Goal: Navigation & Orientation: Understand site structure

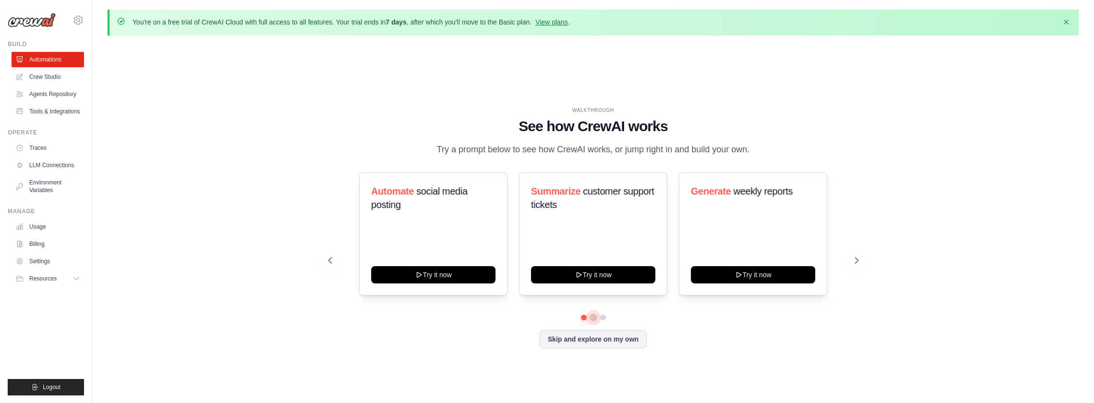
click at [594, 315] on button at bounding box center [594, 317] width 8 height 8
click at [597, 315] on button at bounding box center [593, 316] width 7 height 7
click at [606, 315] on button at bounding box center [603, 317] width 8 height 8
click at [624, 343] on button "Skip and explore on my own" at bounding box center [593, 338] width 107 height 18
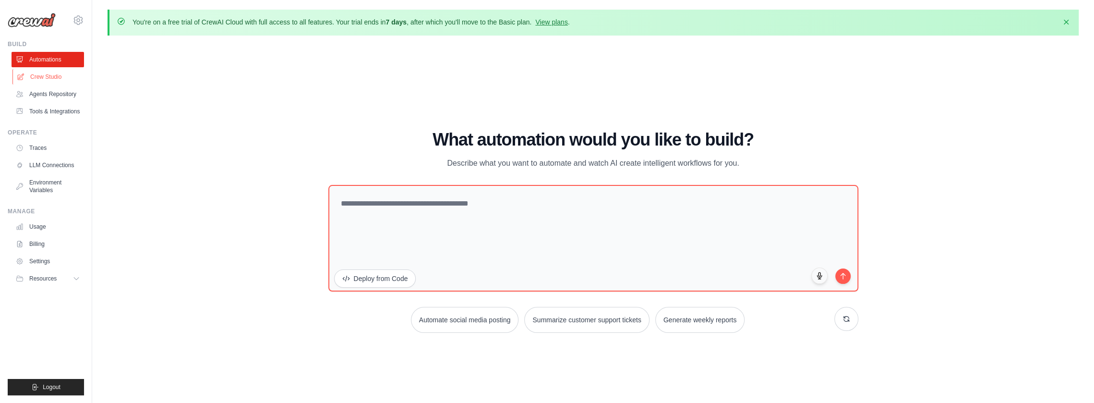
click at [66, 73] on link "Crew Studio" at bounding box center [48, 76] width 72 height 15
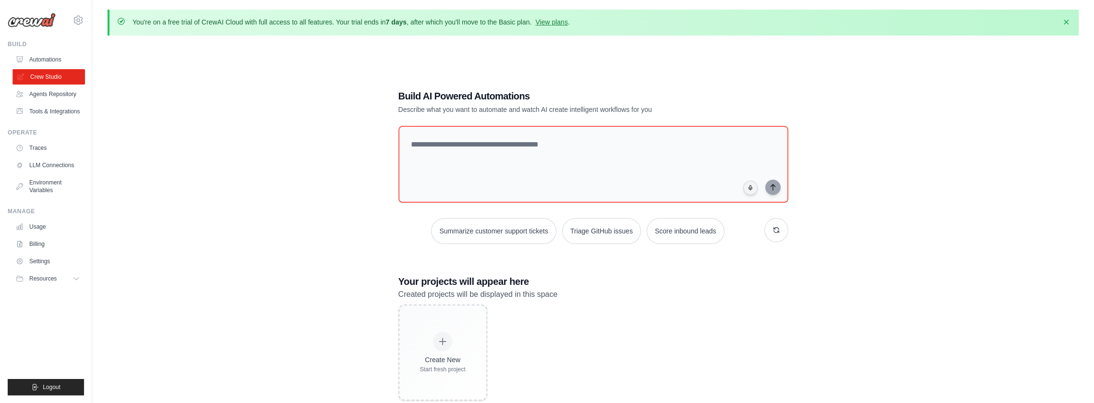
click at [65, 83] on link "Crew Studio" at bounding box center [48, 76] width 72 height 15
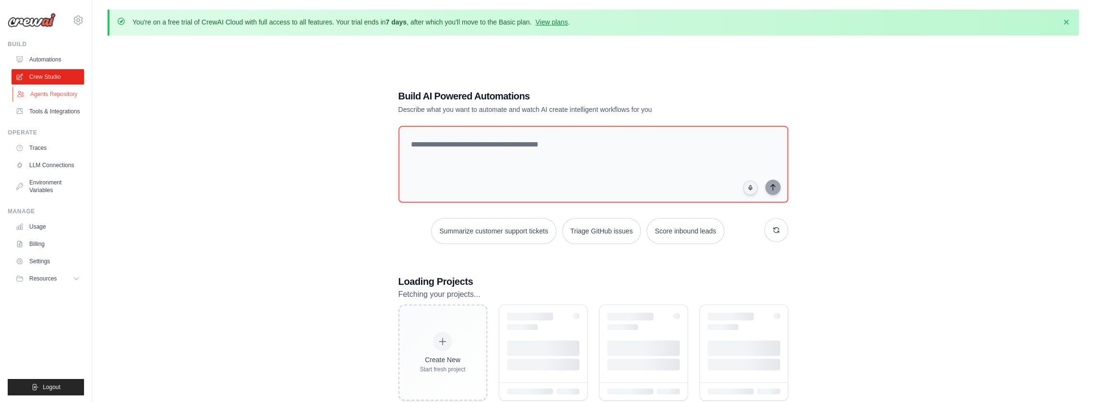
click at [63, 96] on link "Agents Repository" at bounding box center [48, 93] width 72 height 15
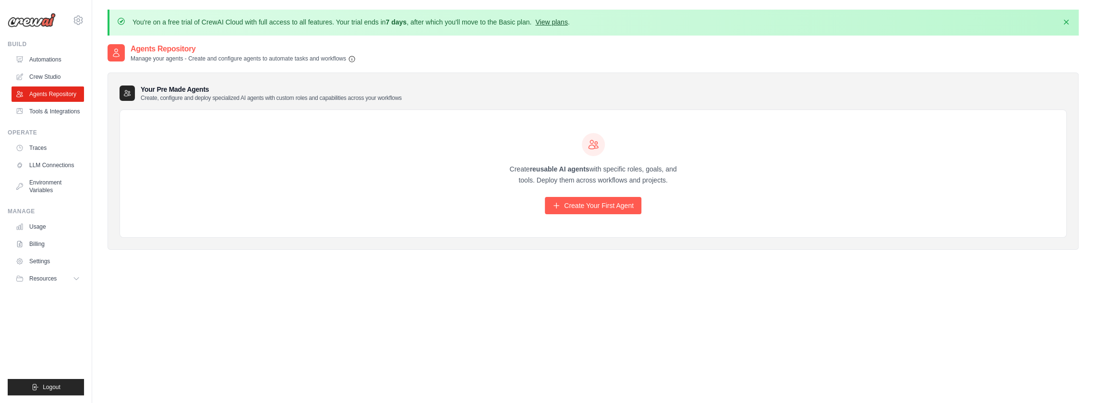
click at [562, 25] on link "View plans" at bounding box center [551, 22] width 32 height 8
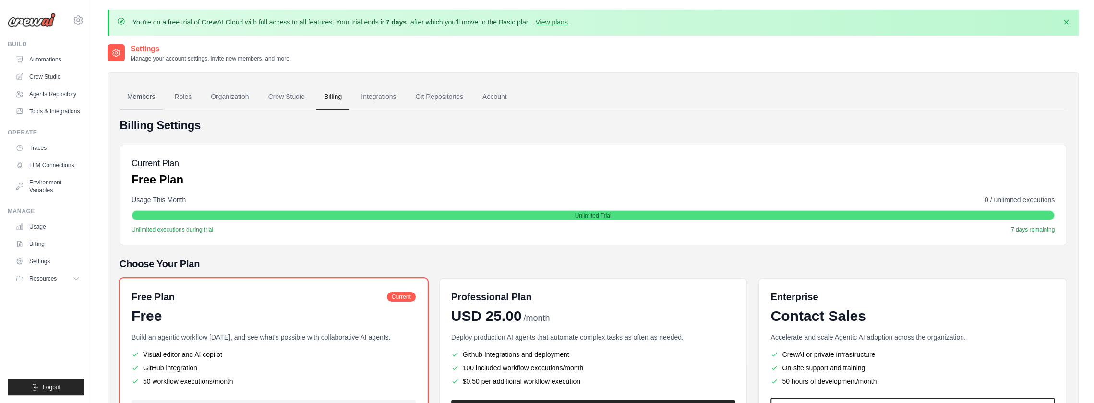
click at [146, 92] on link "Members" at bounding box center [141, 97] width 43 height 26
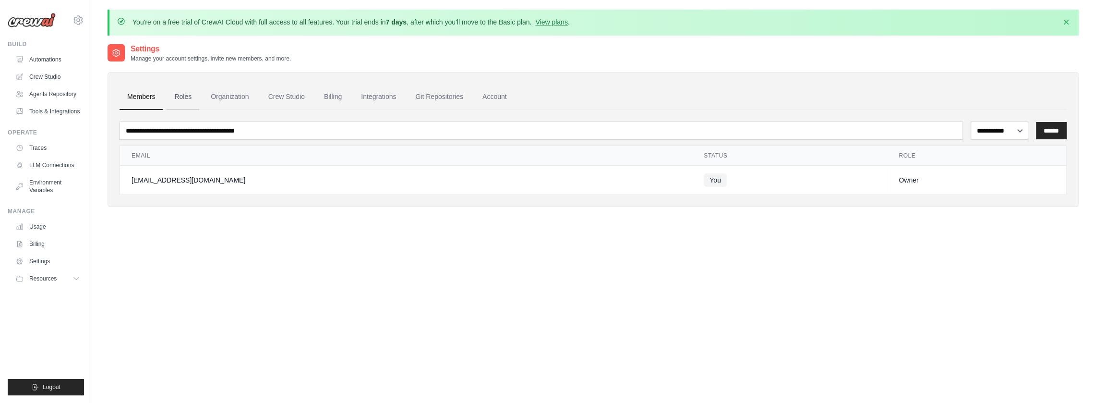
click at [179, 99] on link "Roles" at bounding box center [183, 97] width 33 height 26
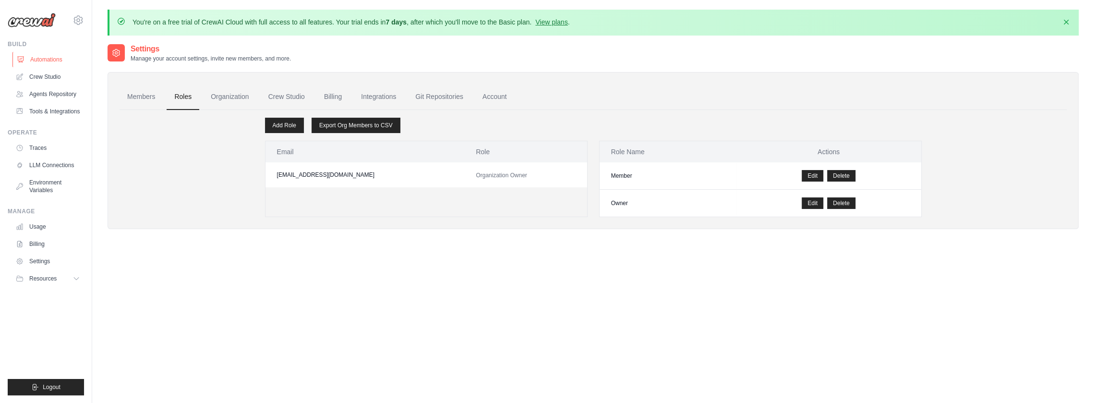
click at [47, 64] on link "Automations" at bounding box center [48, 59] width 72 height 15
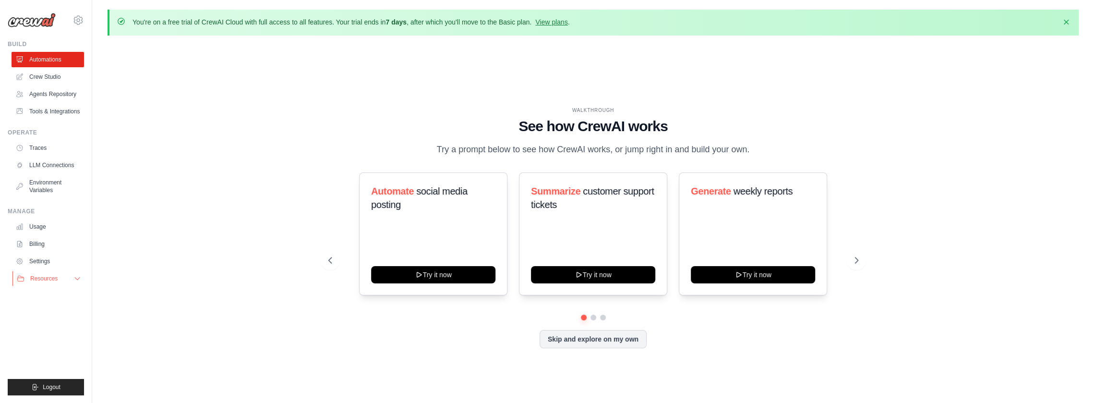
click at [72, 272] on button "Resources" at bounding box center [48, 278] width 72 height 15
click at [65, 162] on link "LLM Connections" at bounding box center [48, 164] width 72 height 15
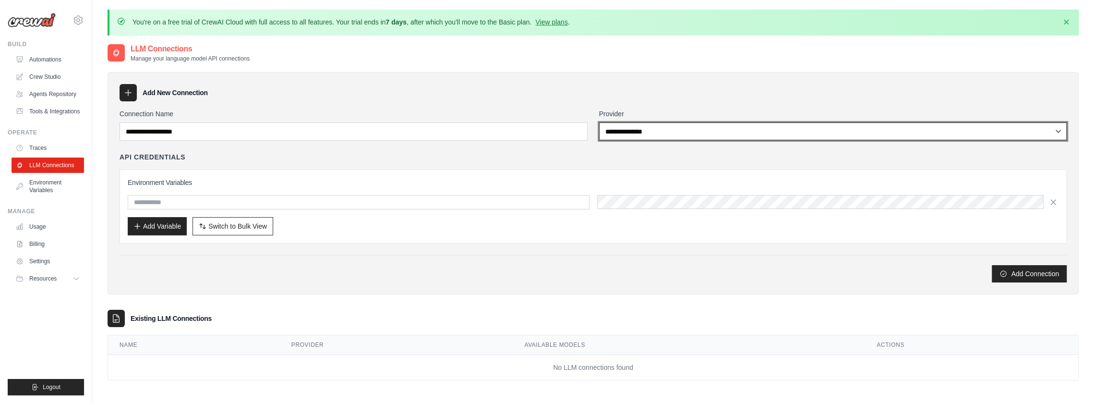
click at [1052, 135] on select "**********" at bounding box center [833, 131] width 468 height 18
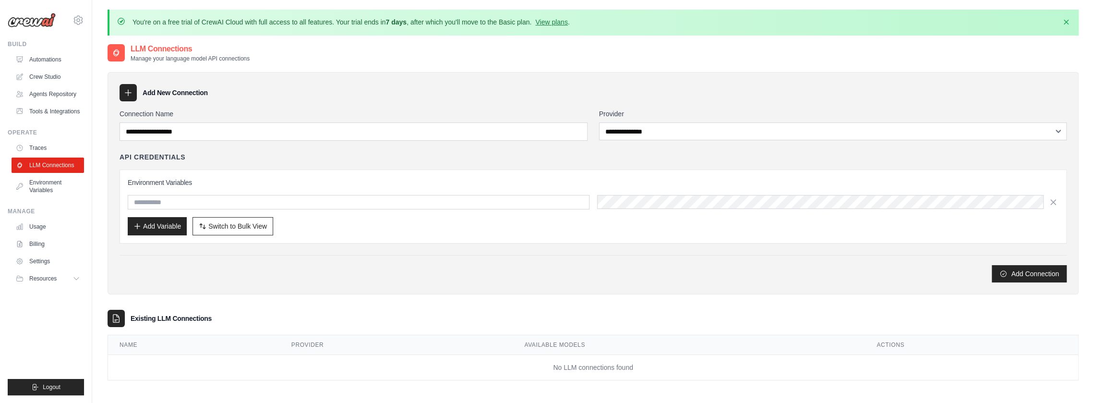
click at [699, 104] on div "**********" at bounding box center [593, 183] width 971 height 222
